Goal: Information Seeking & Learning: Learn about a topic

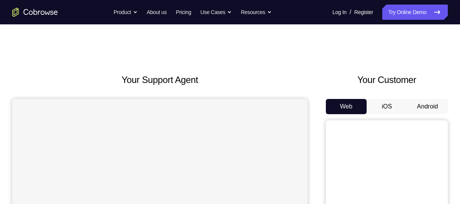
click at [420, 106] on button "Android" at bounding box center [427, 106] width 41 height 15
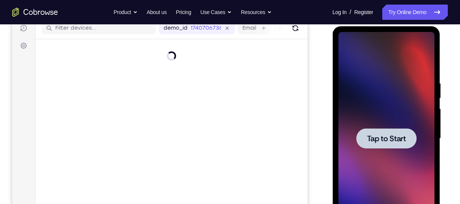
click at [376, 128] on div at bounding box center [386, 138] width 96 height 213
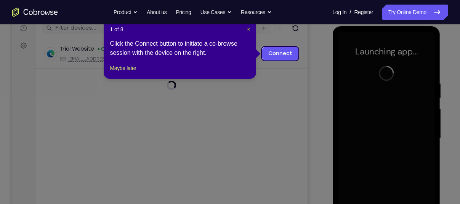
click at [247, 27] on span "×" at bounding box center [248, 29] width 3 height 6
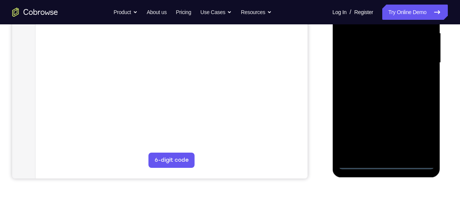
scroll to position [176, 0]
click at [382, 155] on div at bounding box center [386, 62] width 96 height 213
click at [384, 163] on div at bounding box center [386, 62] width 96 height 213
click at [420, 131] on div at bounding box center [386, 62] width 96 height 213
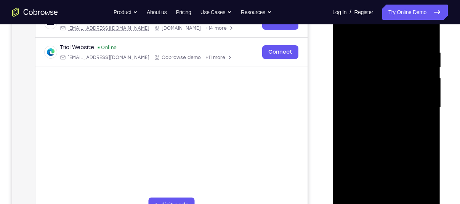
scroll to position [127, 0]
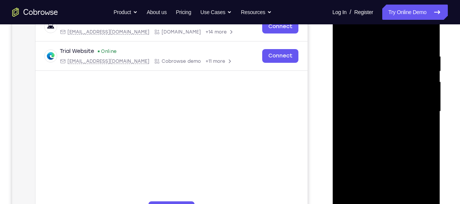
click at [363, 35] on div at bounding box center [386, 111] width 96 height 213
click at [423, 110] on div at bounding box center [386, 111] width 96 height 213
click at [379, 128] on div at bounding box center [386, 111] width 96 height 213
click at [373, 106] on div at bounding box center [386, 111] width 96 height 213
click at [371, 98] on div at bounding box center [386, 111] width 96 height 213
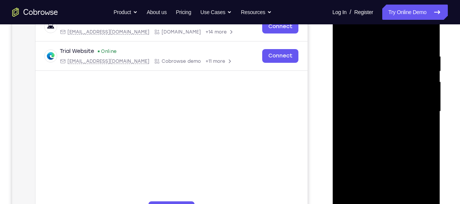
click at [382, 111] on div at bounding box center [386, 111] width 96 height 213
click at [391, 109] on div at bounding box center [386, 111] width 96 height 213
click at [386, 112] on div at bounding box center [386, 111] width 96 height 213
click at [384, 130] on div at bounding box center [386, 111] width 96 height 213
click at [371, 136] on div at bounding box center [386, 111] width 96 height 213
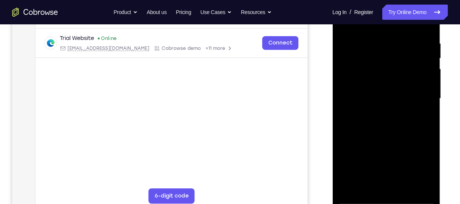
scroll to position [140, 0]
click at [390, 131] on div at bounding box center [386, 98] width 96 height 213
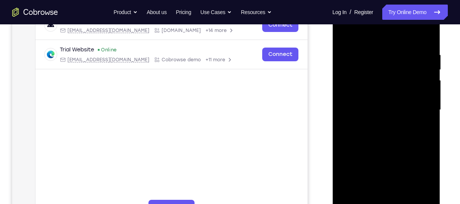
click at [429, 32] on div at bounding box center [386, 109] width 96 height 213
click at [368, 74] on div at bounding box center [386, 109] width 96 height 213
click at [400, 89] on div at bounding box center [386, 109] width 96 height 213
click at [347, 35] on div at bounding box center [386, 109] width 96 height 213
click at [347, 32] on div at bounding box center [386, 109] width 96 height 213
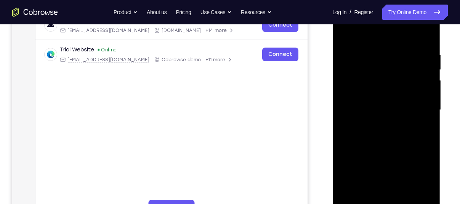
click at [403, 48] on div at bounding box center [386, 109] width 96 height 213
click at [403, 46] on div at bounding box center [386, 109] width 96 height 213
click at [348, 200] on div at bounding box center [386, 109] width 96 height 213
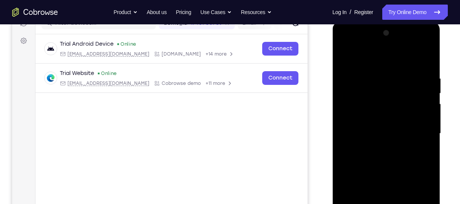
scroll to position [105, 0]
drag, startPoint x: 421, startPoint y: 74, endPoint x: 350, endPoint y: 78, distance: 71.0
click at [350, 78] on div at bounding box center [386, 133] width 96 height 213
drag, startPoint x: 423, startPoint y: 70, endPoint x: 355, endPoint y: 76, distance: 68.8
click at [355, 76] on div at bounding box center [386, 133] width 96 height 213
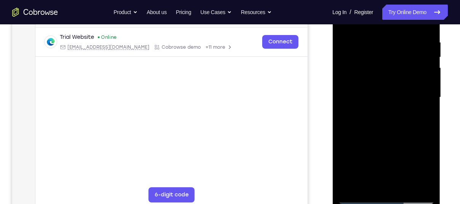
scroll to position [148, 0]
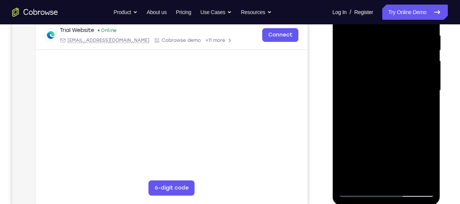
click at [422, 180] on div at bounding box center [386, 90] width 96 height 213
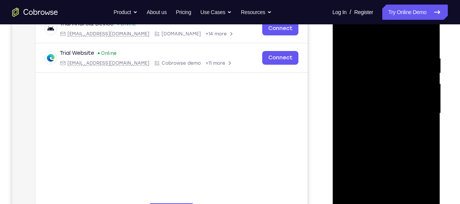
scroll to position [126, 0]
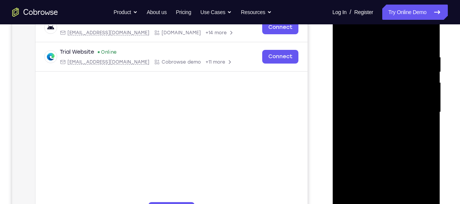
click at [346, 37] on div at bounding box center [386, 112] width 96 height 213
drag, startPoint x: 393, startPoint y: 111, endPoint x: 365, endPoint y: 3, distance: 112.0
click at [365, 3] on div at bounding box center [386, 113] width 108 height 227
drag, startPoint x: 382, startPoint y: 149, endPoint x: 354, endPoint y: 20, distance: 131.8
click at [354, 20] on div at bounding box center [386, 112] width 96 height 213
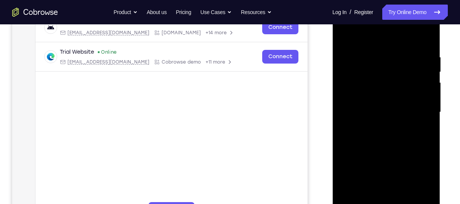
drag, startPoint x: 360, startPoint y: 143, endPoint x: 350, endPoint y: 54, distance: 89.4
click at [350, 54] on div at bounding box center [386, 112] width 96 height 213
drag, startPoint x: 347, startPoint y: 167, endPoint x: 338, endPoint y: 95, distance: 72.6
click at [338, 95] on div at bounding box center [386, 112] width 96 height 213
click at [371, 179] on div at bounding box center [386, 112] width 96 height 213
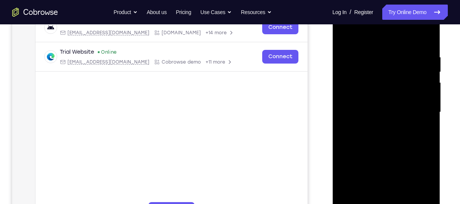
click at [390, 126] on div at bounding box center [386, 112] width 96 height 213
click at [387, 141] on div at bounding box center [386, 112] width 96 height 213
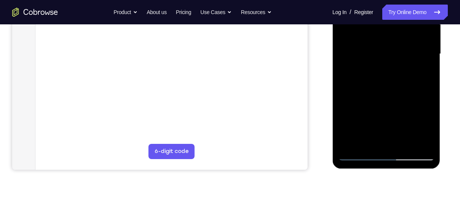
click at [358, 156] on div at bounding box center [386, 53] width 96 height 213
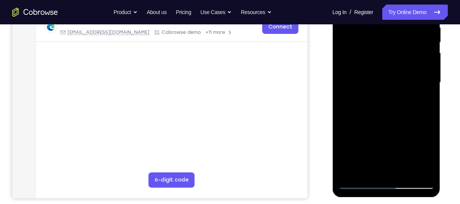
scroll to position [152, 0]
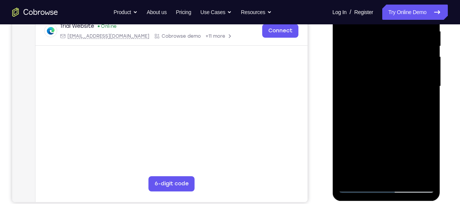
drag, startPoint x: 389, startPoint y: 164, endPoint x: 390, endPoint y: 130, distance: 33.9
click at [390, 130] on div at bounding box center [386, 86] width 96 height 213
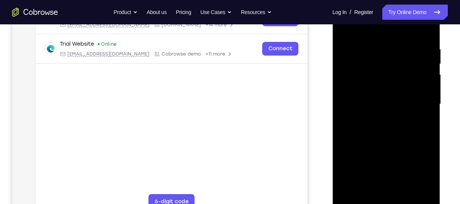
scroll to position [133, 0]
click at [380, 125] on div at bounding box center [386, 104] width 96 height 213
click at [377, 91] on div at bounding box center [386, 104] width 96 height 213
click at [375, 81] on div at bounding box center [386, 104] width 96 height 213
click at [405, 96] on div at bounding box center [386, 104] width 96 height 213
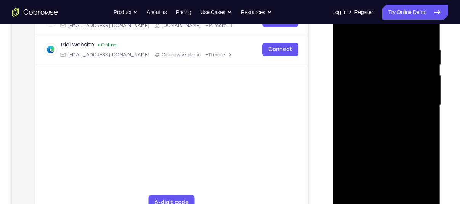
click at [393, 122] on div at bounding box center [386, 104] width 96 height 213
click at [354, 141] on div at bounding box center [386, 104] width 96 height 213
click at [352, 195] on div at bounding box center [386, 104] width 96 height 213
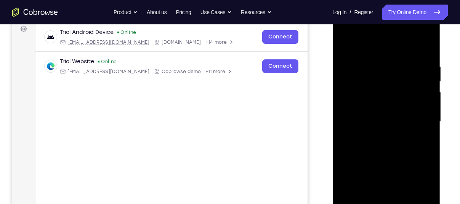
click at [413, 32] on div at bounding box center [386, 121] width 96 height 213
click at [350, 44] on div at bounding box center [386, 121] width 96 height 213
click at [432, 44] on div at bounding box center [386, 121] width 96 height 213
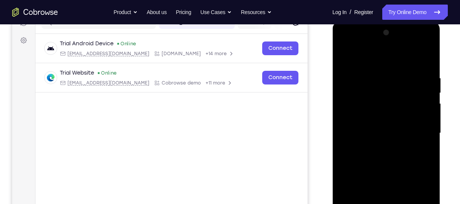
drag, startPoint x: 392, startPoint y: 62, endPoint x: 392, endPoint y: 25, distance: 36.9
click at [392, 25] on div at bounding box center [386, 134] width 108 height 227
click at [421, 58] on div at bounding box center [386, 133] width 96 height 213
drag, startPoint x: 355, startPoint y: 69, endPoint x: 357, endPoint y: 109, distance: 39.7
click at [357, 109] on div at bounding box center [386, 133] width 96 height 213
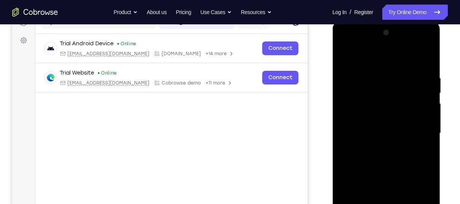
click at [342, 55] on div at bounding box center [386, 133] width 96 height 213
drag, startPoint x: 387, startPoint y: 144, endPoint x: 387, endPoint y: 79, distance: 65.1
click at [387, 79] on div at bounding box center [386, 133] width 96 height 213
drag, startPoint x: 404, startPoint y: 133, endPoint x: 397, endPoint y: 79, distance: 54.2
click at [397, 79] on div at bounding box center [386, 133] width 96 height 213
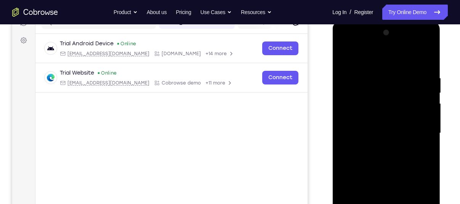
drag, startPoint x: 396, startPoint y: 135, endPoint x: 381, endPoint y: 66, distance: 71.3
click at [381, 66] on div at bounding box center [386, 133] width 96 height 213
drag, startPoint x: 398, startPoint y: 69, endPoint x: 392, endPoint y: 41, distance: 28.5
click at [392, 41] on div at bounding box center [386, 133] width 96 height 213
drag, startPoint x: 394, startPoint y: 153, endPoint x: 369, endPoint y: 57, distance: 99.1
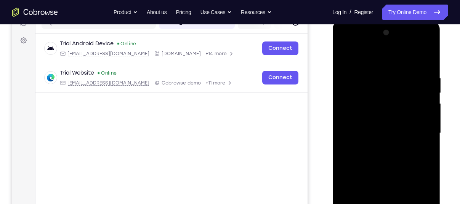
click at [369, 57] on div at bounding box center [386, 133] width 96 height 213
drag, startPoint x: 385, startPoint y: 158, endPoint x: 378, endPoint y: 106, distance: 52.7
click at [378, 106] on div at bounding box center [386, 133] width 96 height 213
click at [429, 145] on div at bounding box center [386, 133] width 96 height 213
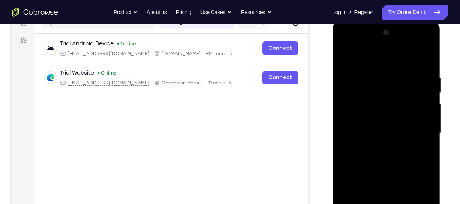
drag, startPoint x: 397, startPoint y: 77, endPoint x: 395, endPoint y: 41, distance: 36.6
click at [395, 41] on div at bounding box center [386, 133] width 96 height 213
drag, startPoint x: 407, startPoint y: 182, endPoint x: 404, endPoint y: 106, distance: 76.2
click at [404, 106] on div at bounding box center [386, 133] width 96 height 213
drag, startPoint x: 414, startPoint y: 133, endPoint x: 401, endPoint y: 69, distance: 65.9
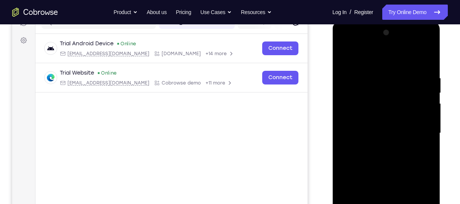
click at [401, 69] on div at bounding box center [386, 133] width 96 height 213
drag, startPoint x: 405, startPoint y: 147, endPoint x: 414, endPoint y: 66, distance: 81.3
click at [414, 66] on div at bounding box center [386, 133] width 96 height 213
drag, startPoint x: 403, startPoint y: 147, endPoint x: 399, endPoint y: 98, distance: 48.9
click at [399, 98] on div at bounding box center [386, 133] width 96 height 213
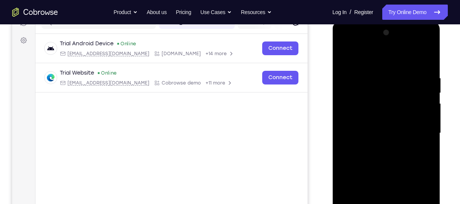
click at [427, 167] on div at bounding box center [386, 133] width 96 height 213
drag, startPoint x: 404, startPoint y: 99, endPoint x: 379, endPoint y: -16, distance: 118.0
click at [379, 21] on html "Online web based iOS Simulators and Android Emulators. Run iPhone, iPad, Mobile…" at bounding box center [386, 135] width 109 height 229
drag, startPoint x: 421, startPoint y: 197, endPoint x: 423, endPoint y: 174, distance: 22.9
click at [423, 174] on div at bounding box center [386, 133] width 96 height 213
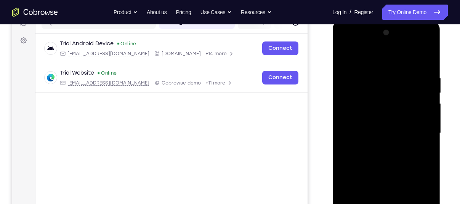
drag, startPoint x: 423, startPoint y: 174, endPoint x: 426, endPoint y: 136, distance: 37.8
drag, startPoint x: 426, startPoint y: 136, endPoint x: 409, endPoint y: 146, distance: 19.6
click at [409, 146] on div at bounding box center [386, 133] width 96 height 213
drag, startPoint x: 409, startPoint y: 146, endPoint x: 409, endPoint y: 101, distance: 44.9
click at [409, 101] on div at bounding box center [386, 133] width 96 height 213
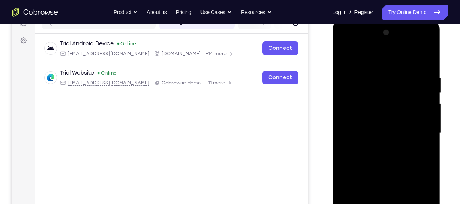
drag, startPoint x: 420, startPoint y: 128, endPoint x: 423, endPoint y: 89, distance: 39.4
click at [423, 89] on div at bounding box center [386, 133] width 96 height 213
drag, startPoint x: 421, startPoint y: 129, endPoint x: 416, endPoint y: 79, distance: 50.2
click at [416, 79] on div at bounding box center [386, 133] width 96 height 213
drag, startPoint x: 414, startPoint y: 153, endPoint x: 416, endPoint y: 43, distance: 109.7
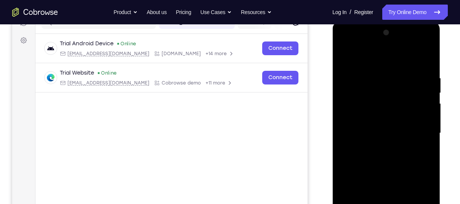
click at [416, 43] on div at bounding box center [386, 133] width 96 height 213
drag, startPoint x: 784, startPoint y: 146, endPoint x: 438, endPoint y: 53, distance: 357.9
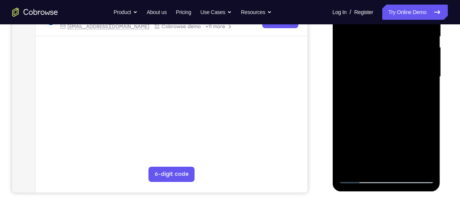
scroll to position [161, 0]
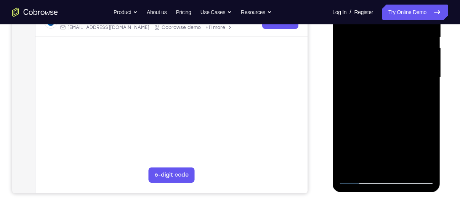
click at [427, 170] on div at bounding box center [386, 77] width 96 height 213
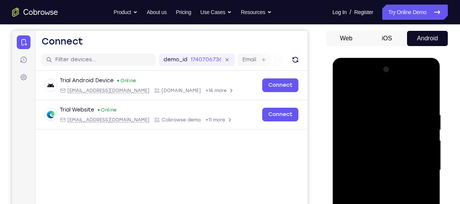
scroll to position [68, 0]
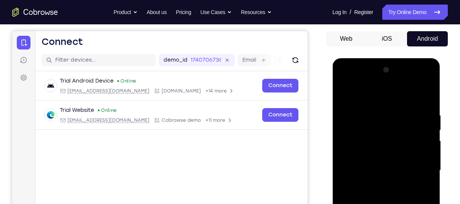
drag, startPoint x: 402, startPoint y: 121, endPoint x: 390, endPoint y: 224, distance: 103.5
click at [390, 204] on div at bounding box center [386, 170] width 96 height 213
click at [418, 176] on div at bounding box center [386, 170] width 96 height 213
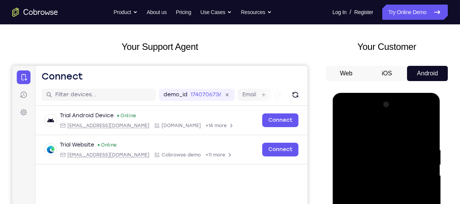
scroll to position [104, 0]
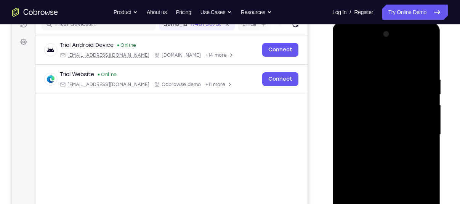
drag, startPoint x: 385, startPoint y: 123, endPoint x: 385, endPoint y: 149, distance: 25.9
click at [385, 149] on div at bounding box center [386, 134] width 96 height 213
click at [378, 201] on div at bounding box center [386, 134] width 96 height 213
drag, startPoint x: 377, startPoint y: 132, endPoint x: 373, endPoint y: 172, distance: 40.5
click at [373, 172] on div at bounding box center [386, 134] width 96 height 213
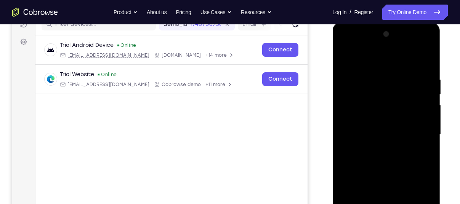
click at [359, 112] on div at bounding box center [386, 134] width 96 height 213
drag, startPoint x: 385, startPoint y: 138, endPoint x: 365, endPoint y: 46, distance: 94.1
click at [365, 46] on div at bounding box center [386, 134] width 96 height 213
click at [353, 130] on div at bounding box center [386, 134] width 96 height 213
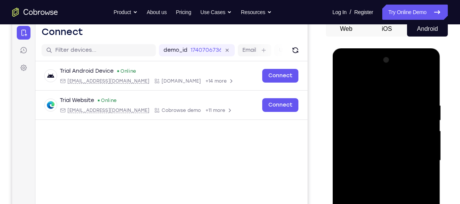
scroll to position [77, 0]
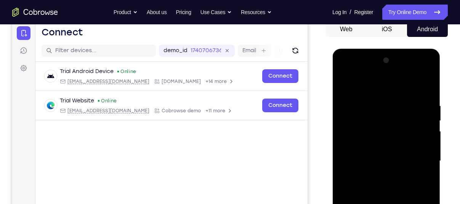
click at [343, 80] on div at bounding box center [386, 160] width 96 height 213
click at [344, 82] on div at bounding box center [386, 160] width 96 height 213
drag, startPoint x: 403, startPoint y: 171, endPoint x: 399, endPoint y: 209, distance: 37.6
click at [399, 204] on div at bounding box center [386, 160] width 96 height 213
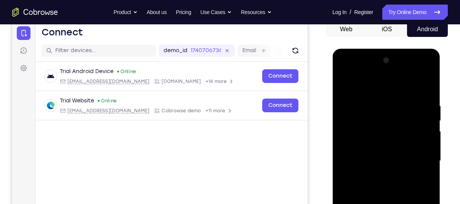
click at [430, 153] on div at bounding box center [386, 160] width 96 height 213
click at [429, 152] on div at bounding box center [386, 160] width 96 height 213
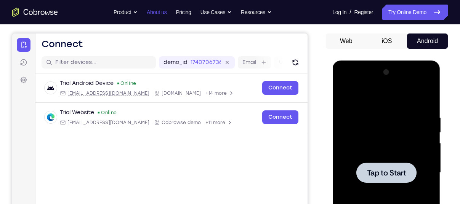
scroll to position [61, 0]
